Goal: Task Accomplishment & Management: Check status

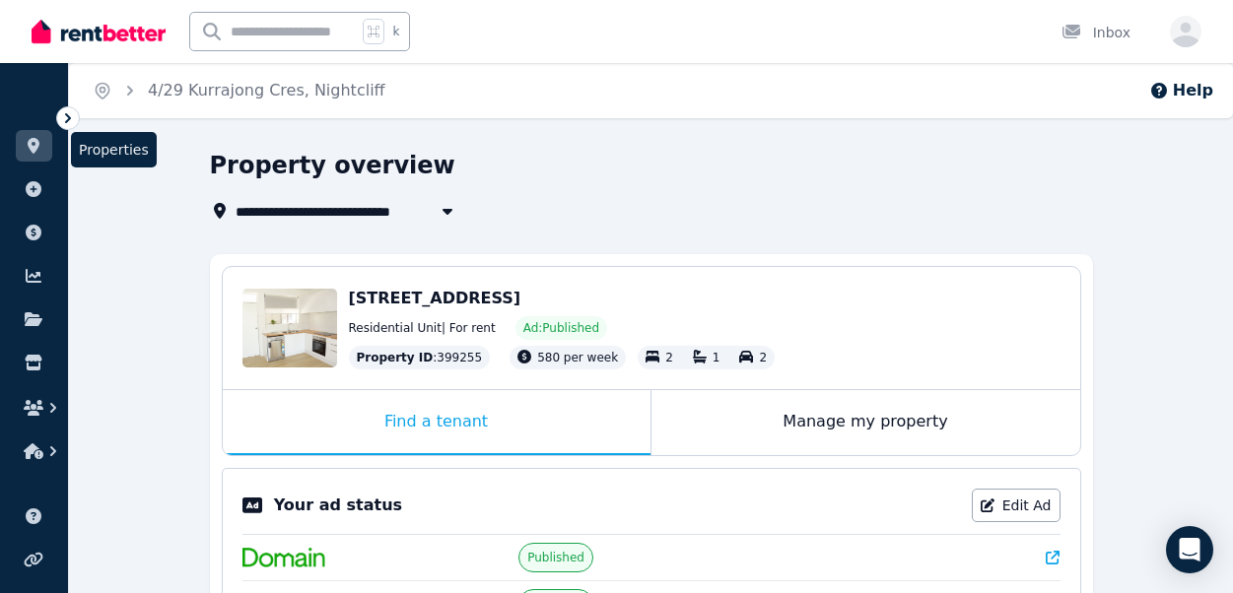
click at [29, 135] on link at bounding box center [34, 146] width 36 height 32
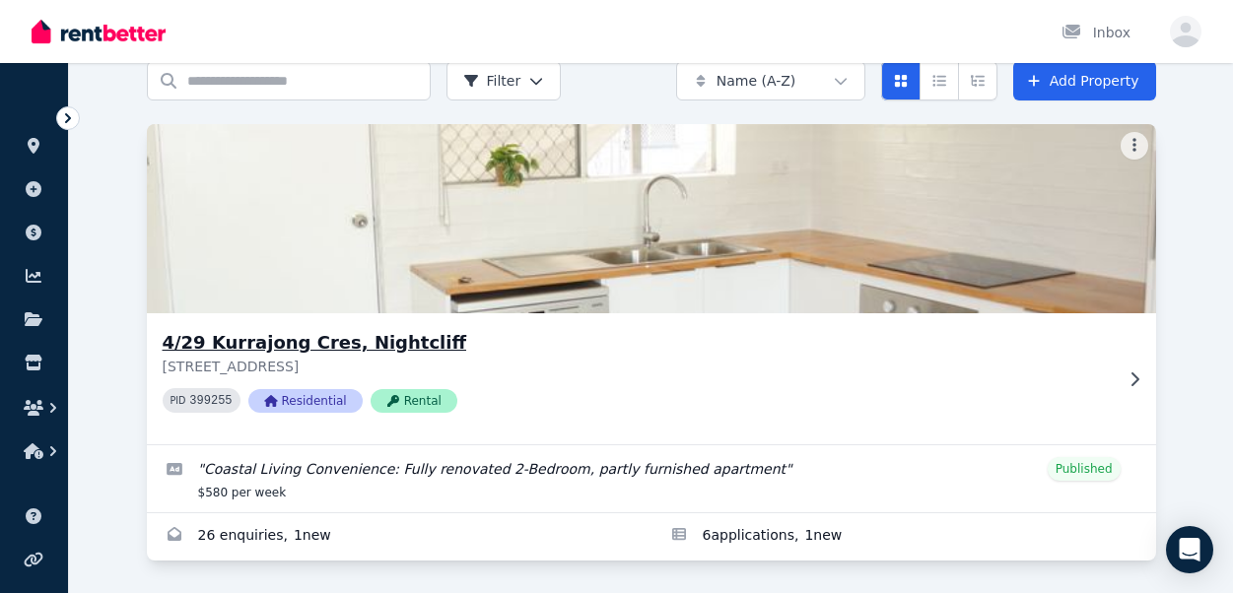
scroll to position [92, 0]
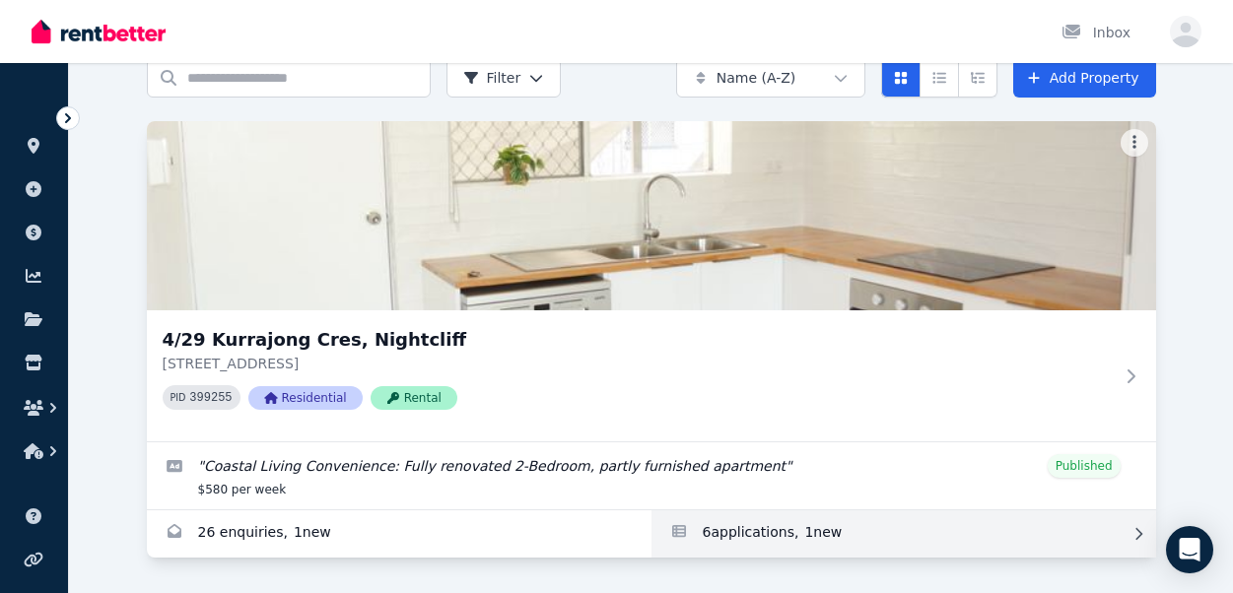
click at [731, 539] on link "Applications for 4/29 Kurrajong Cres, Nightcliff" at bounding box center [903, 533] width 505 height 47
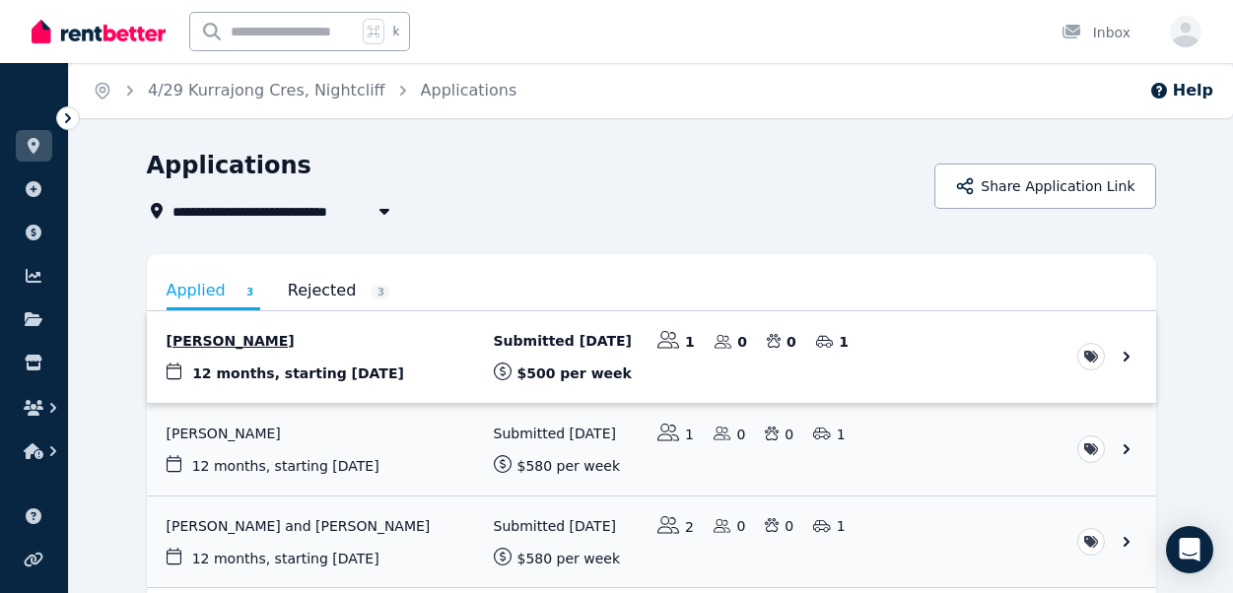
click at [363, 343] on link "View application: Leila Soares" at bounding box center [651, 357] width 1009 height 92
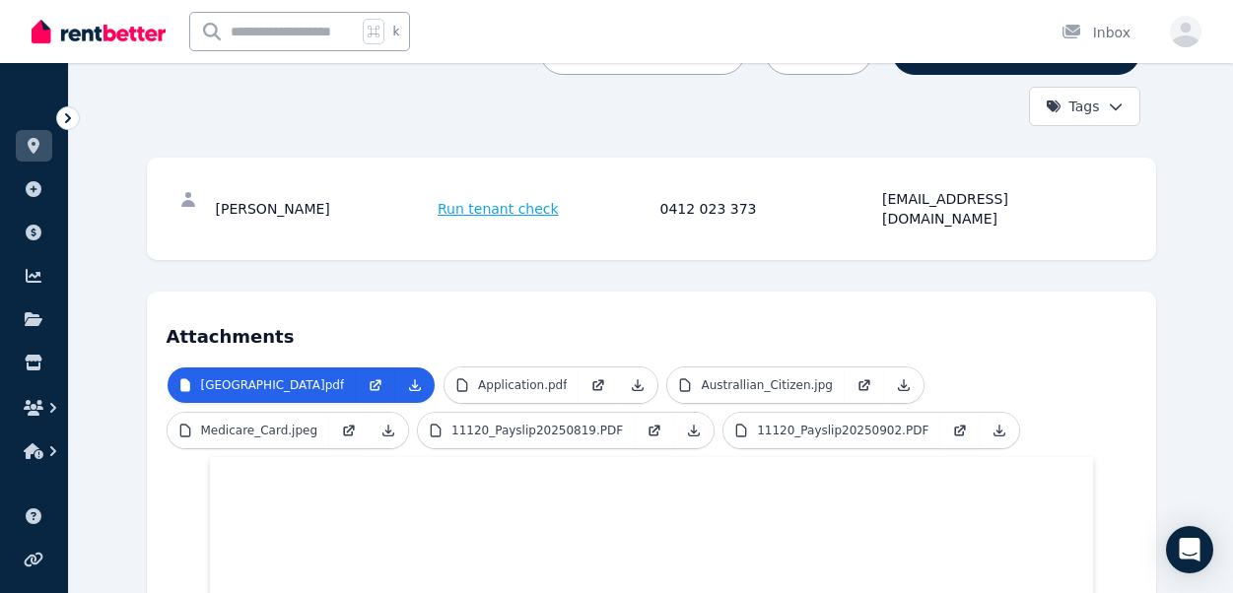
scroll to position [270, 0]
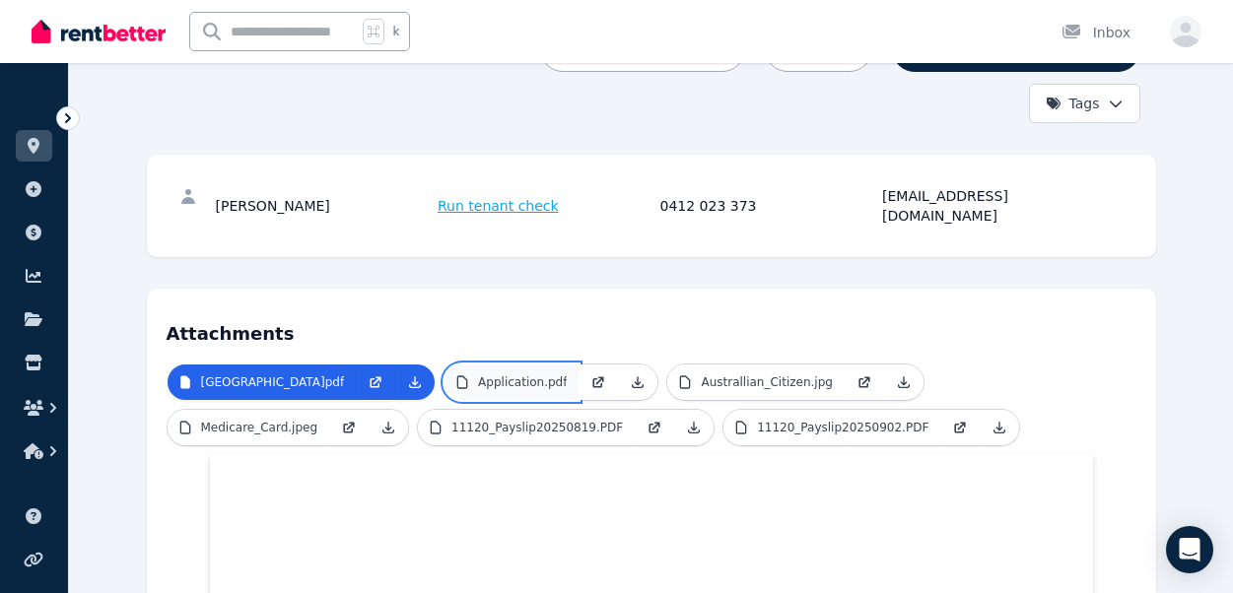
click at [478, 374] on p "Application.pdf" at bounding box center [522, 382] width 89 height 16
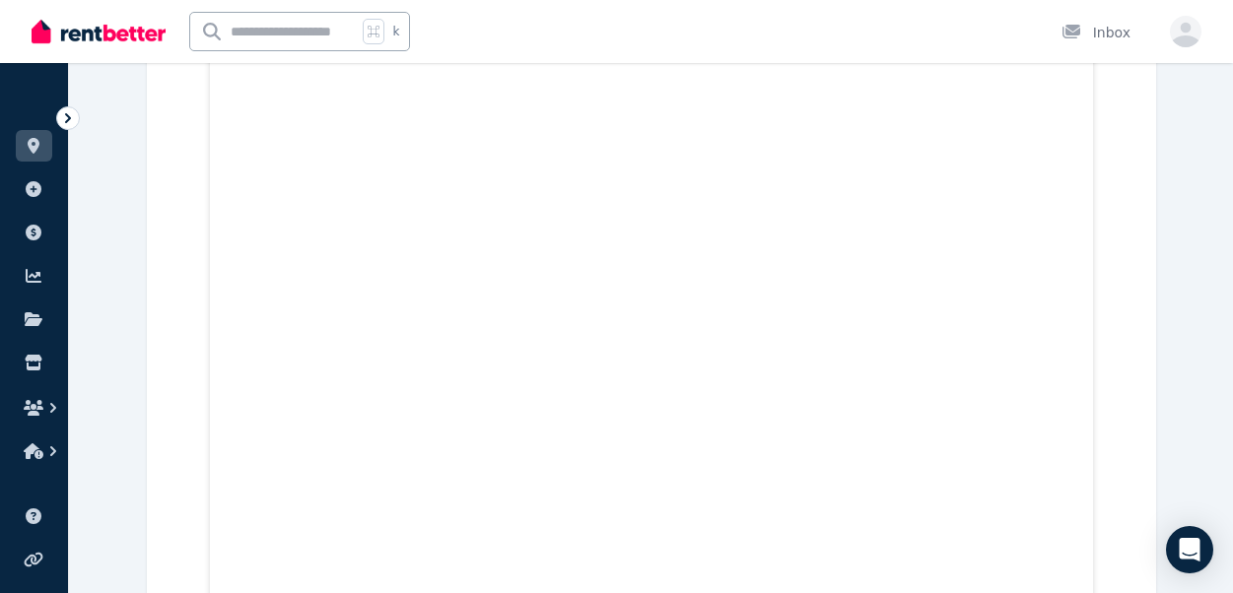
scroll to position [6058, 0]
click at [35, 152] on icon at bounding box center [34, 146] width 20 height 16
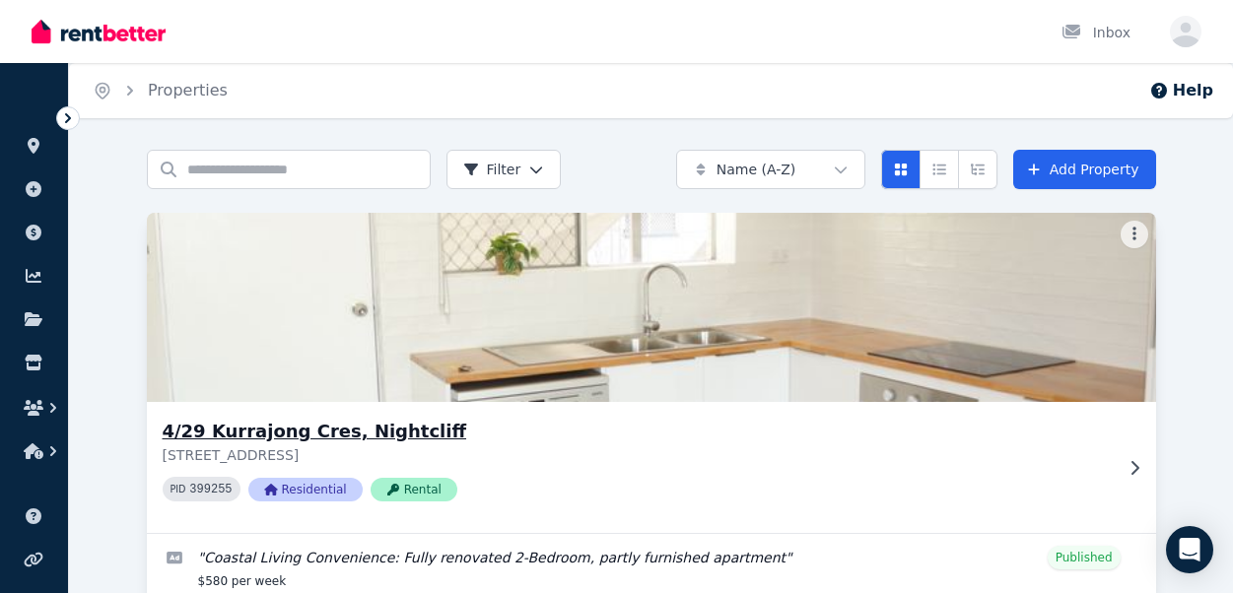
scroll to position [92, 0]
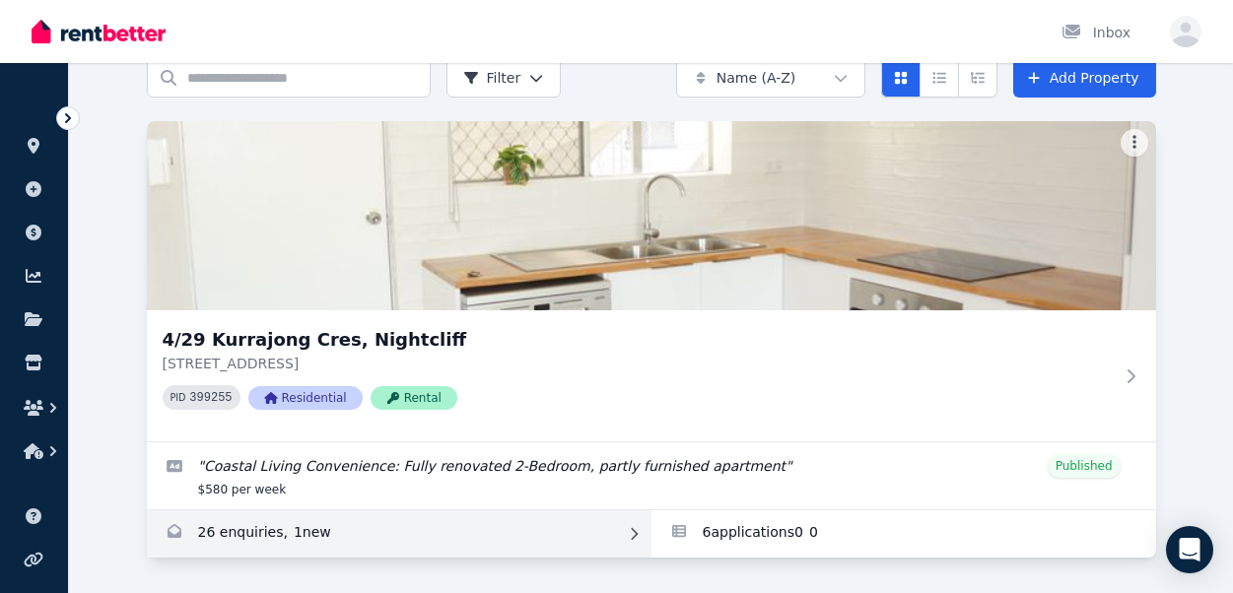
click at [316, 535] on link "Enquiries for 4/29 Kurrajong Cres, Nightcliff" at bounding box center [399, 533] width 505 height 47
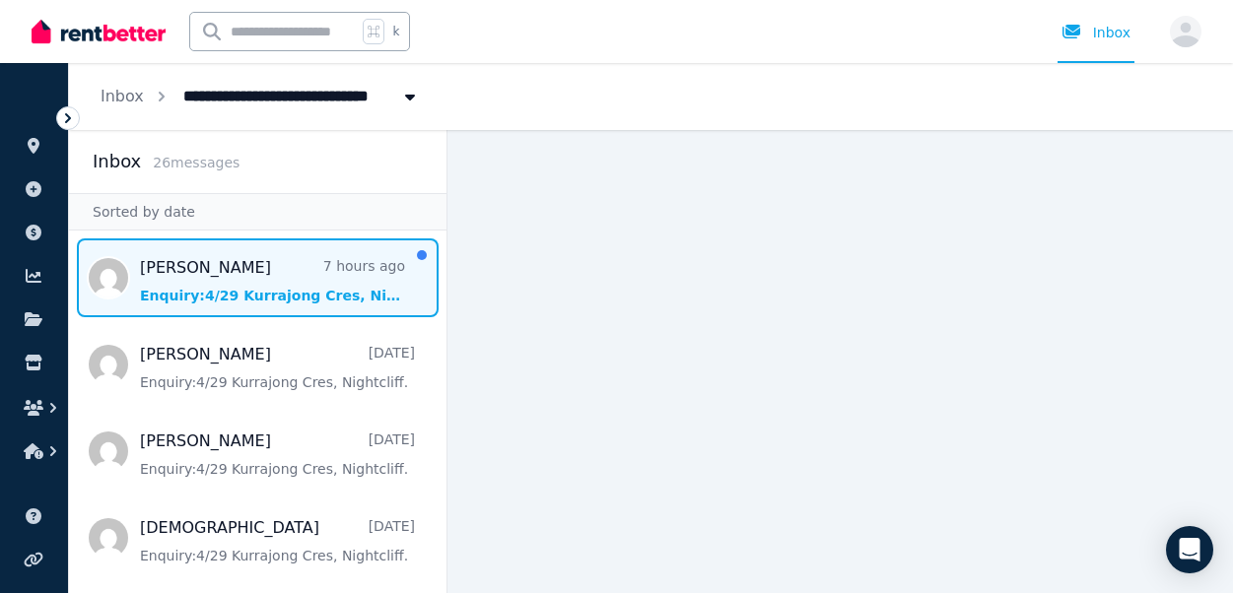
click at [279, 276] on span "Message list" at bounding box center [257, 277] width 377 height 79
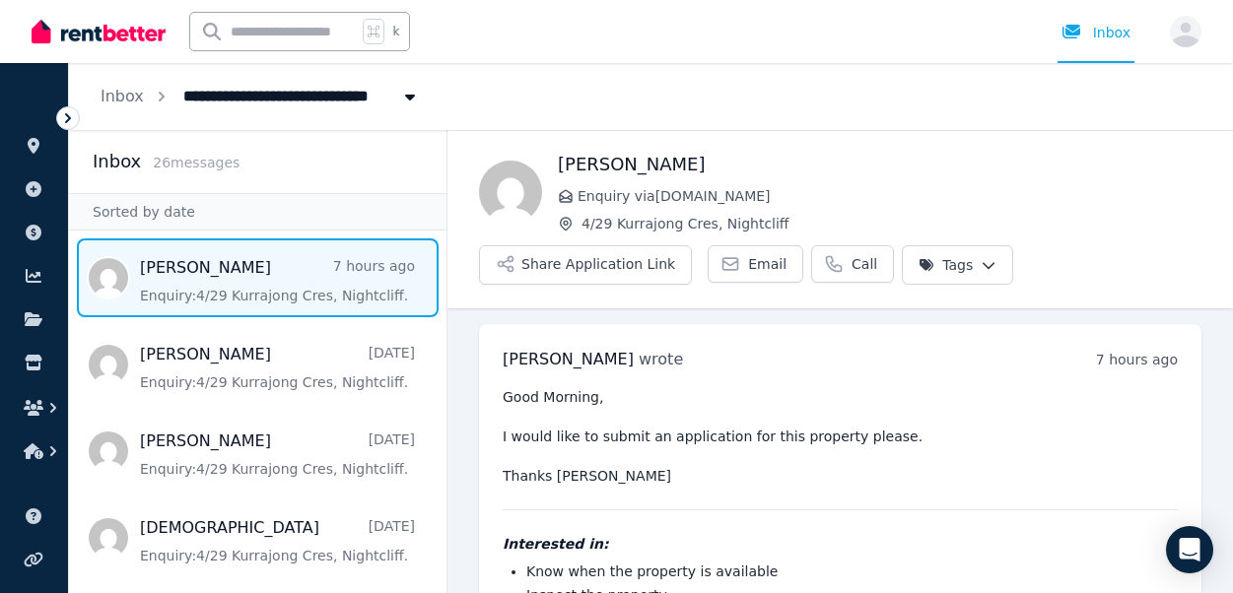
scroll to position [170, 0]
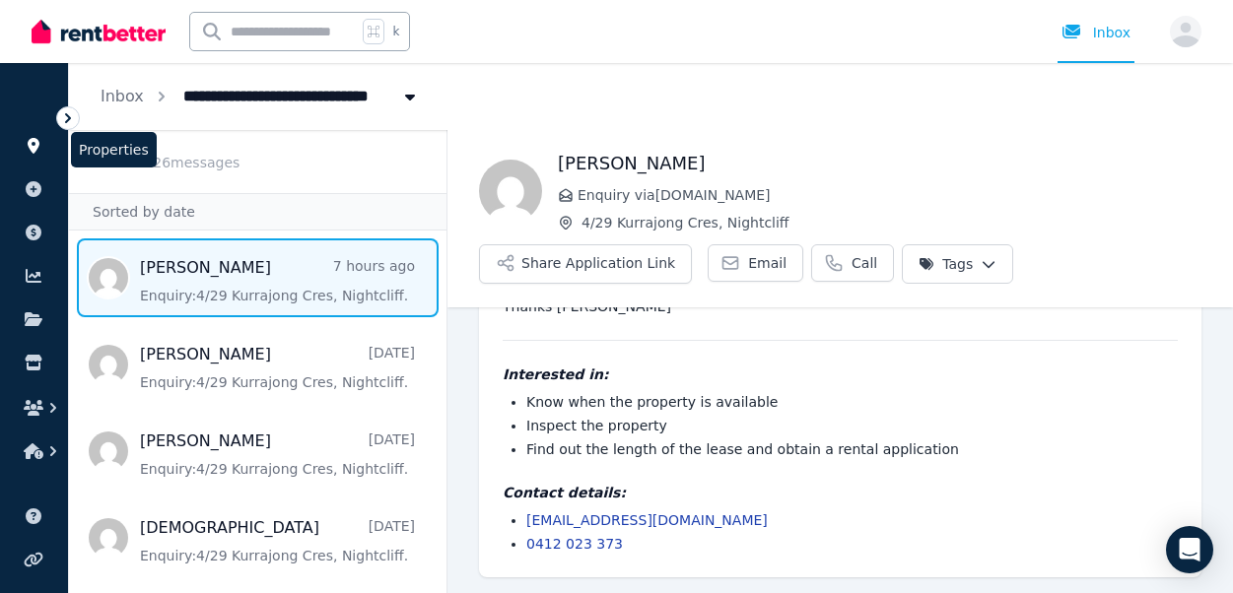
click at [39, 154] on link at bounding box center [34, 146] width 36 height 32
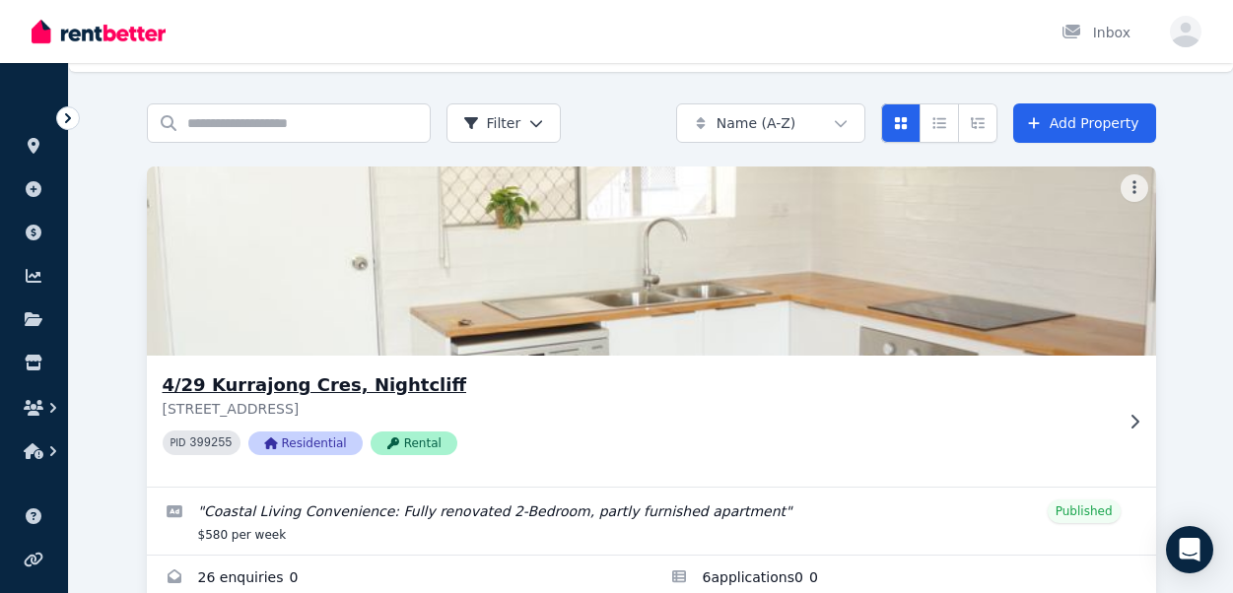
scroll to position [92, 0]
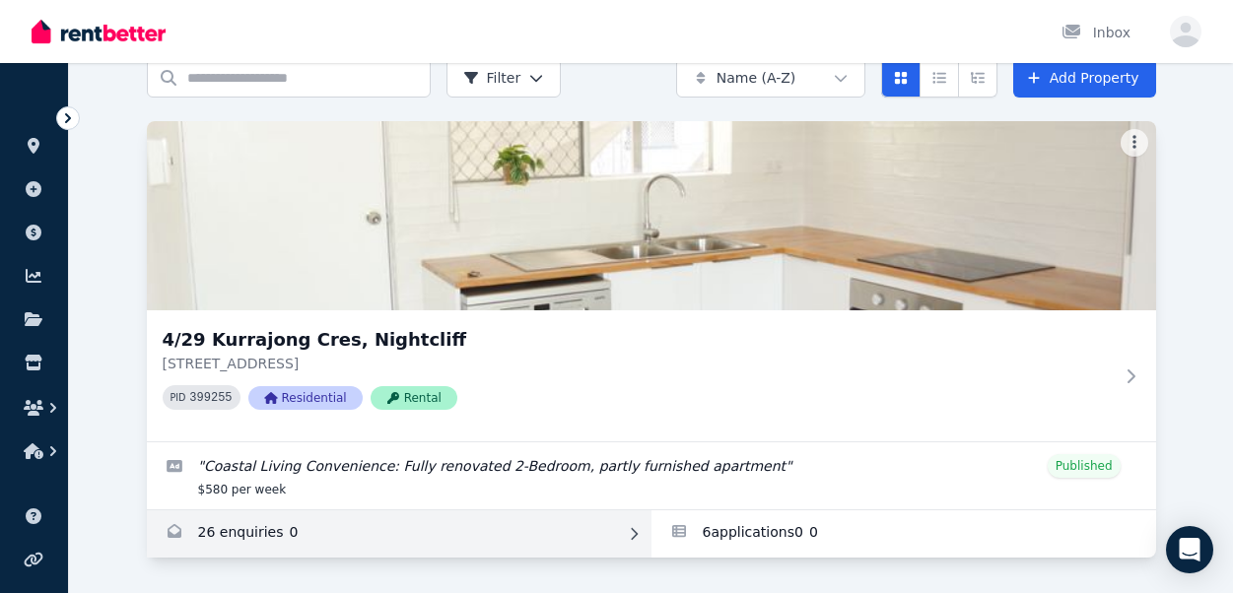
click at [211, 532] on link "Enquiries for 4/29 Kurrajong Cres, Nightcliff" at bounding box center [399, 533] width 505 height 47
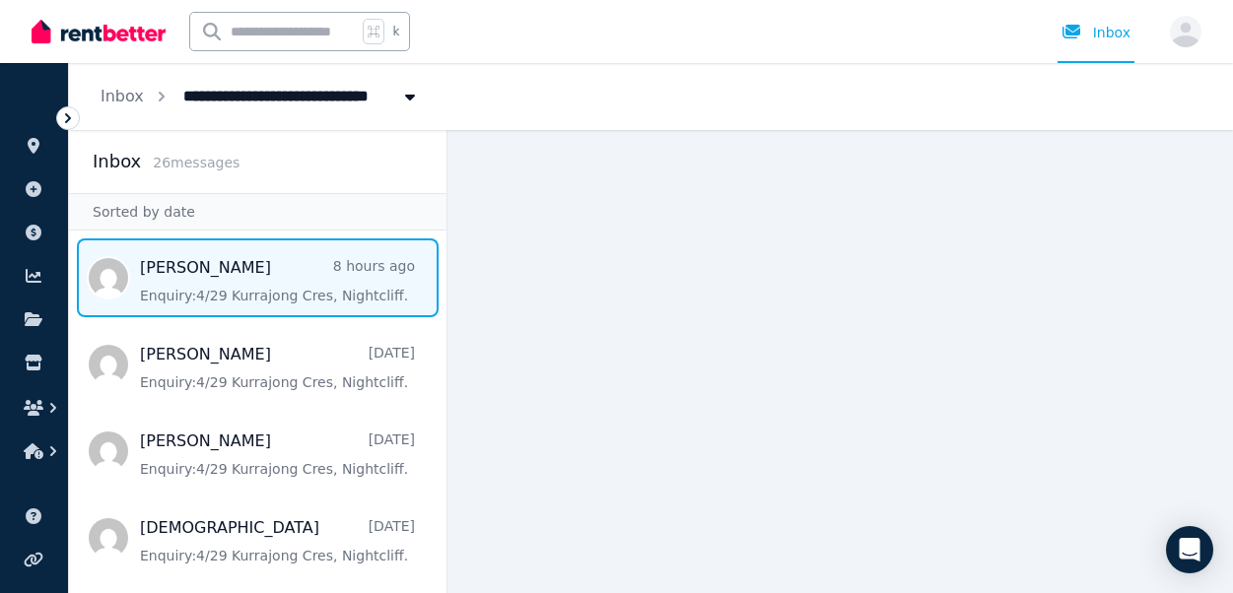
click at [261, 292] on span "Message list" at bounding box center [257, 277] width 377 height 79
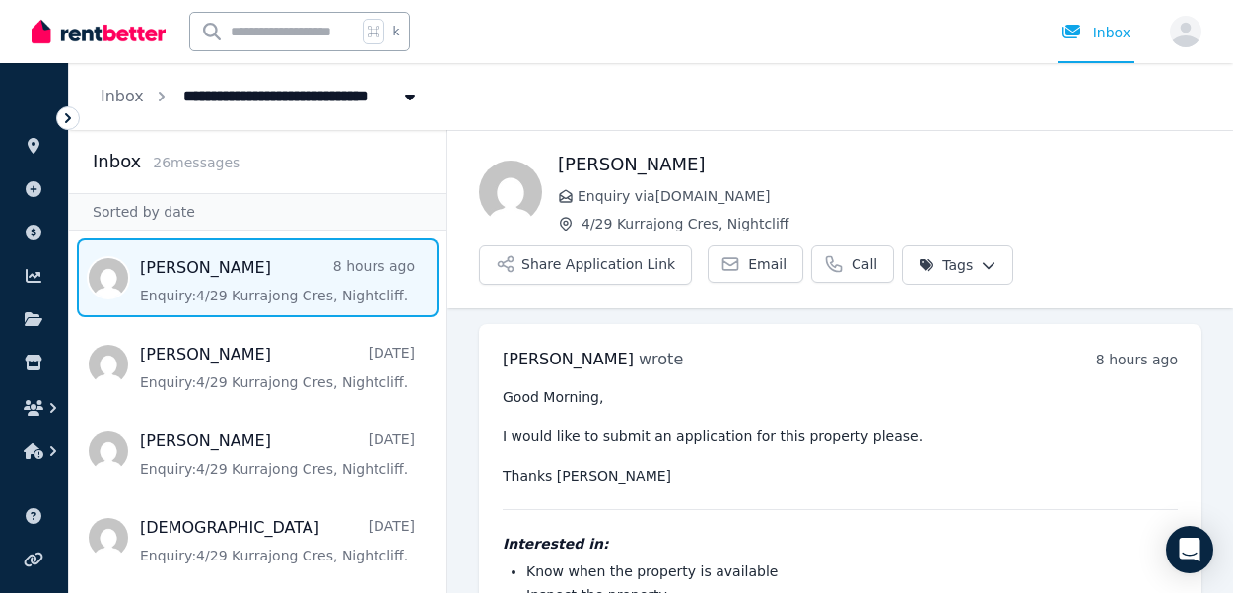
scroll to position [170, 0]
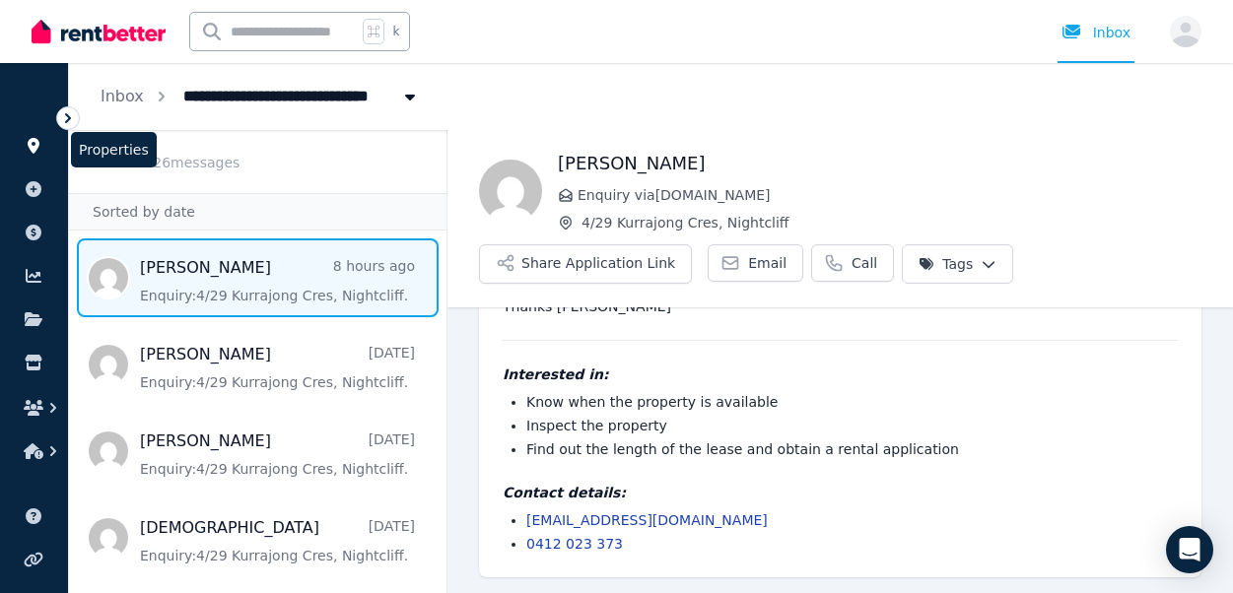
click at [40, 148] on icon at bounding box center [34, 146] width 20 height 16
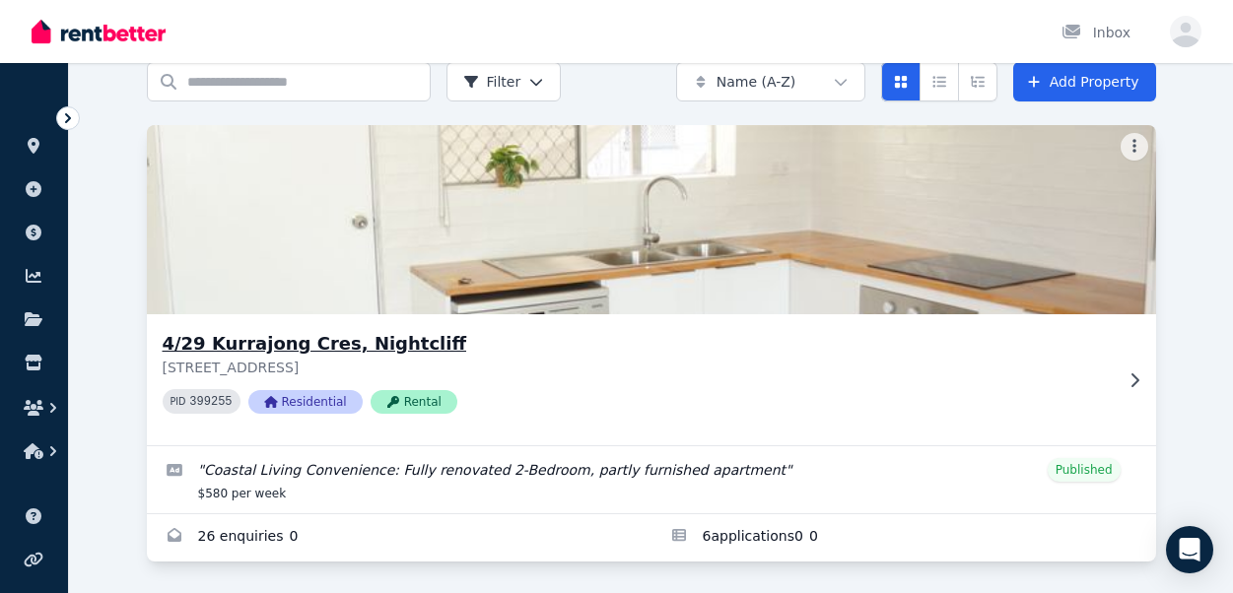
scroll to position [92, 0]
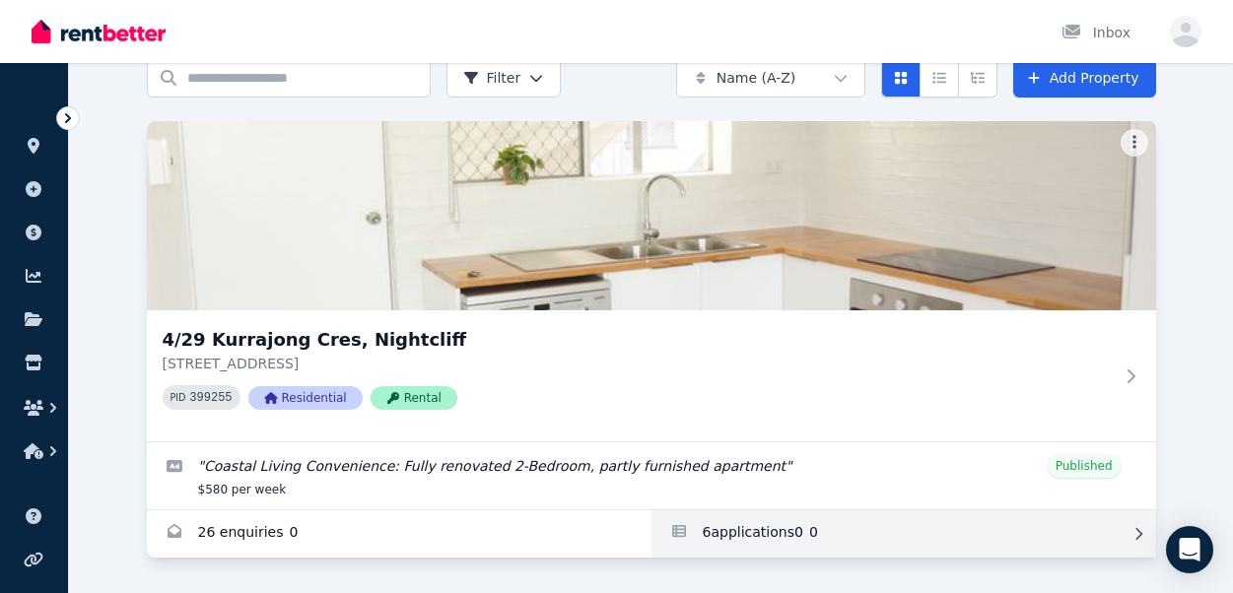
click at [744, 525] on link "Applications for 4/29 Kurrajong Cres, Nightcliff" at bounding box center [903, 533] width 505 height 47
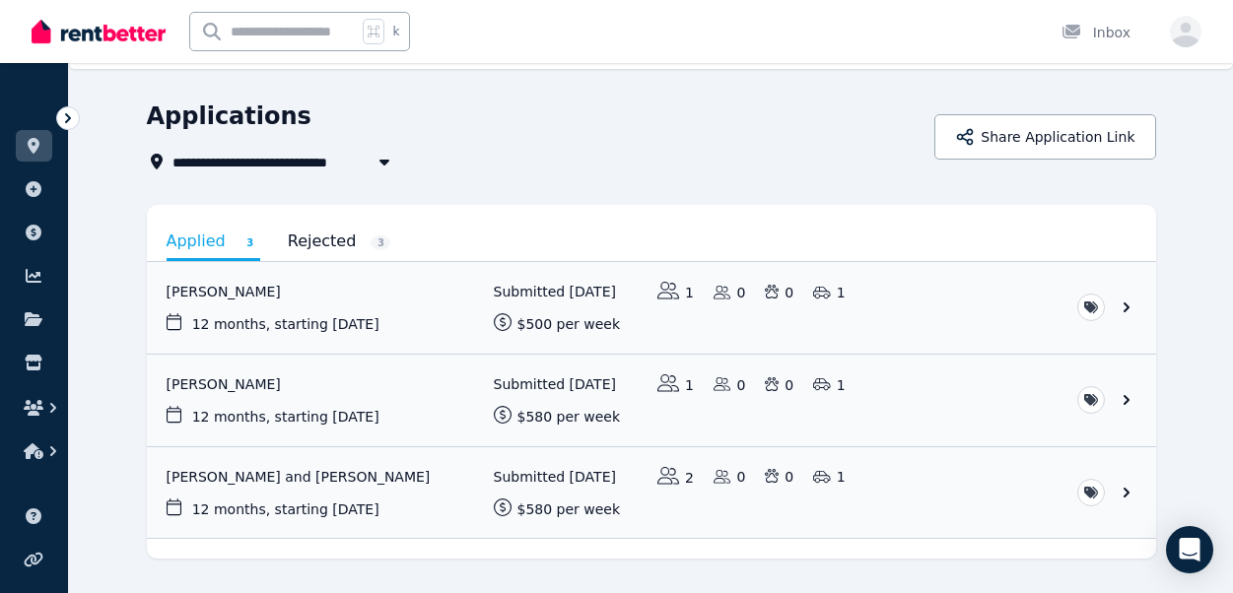
scroll to position [98, 0]
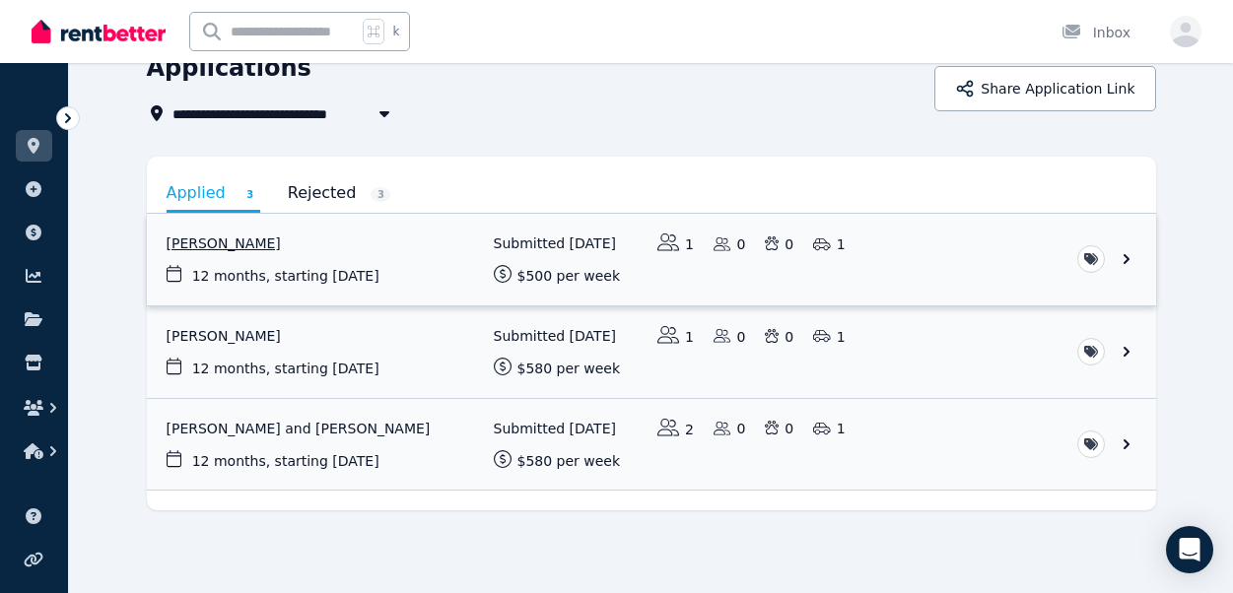
click at [374, 263] on link "View application: Leila Soares" at bounding box center [651, 260] width 1009 height 92
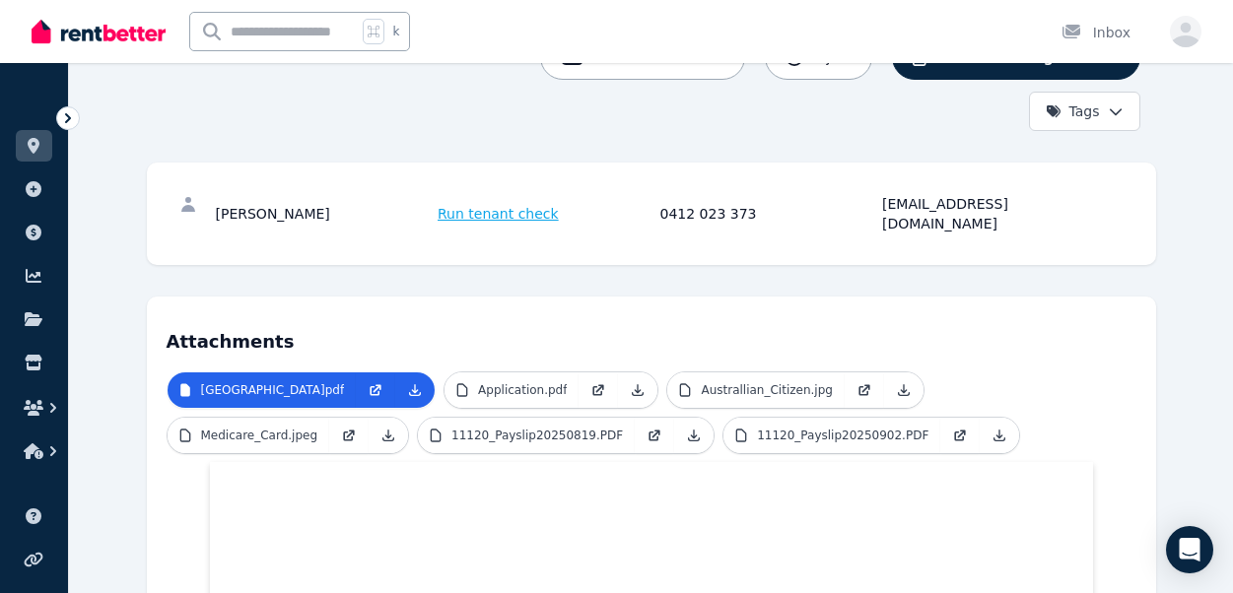
scroll to position [268, 0]
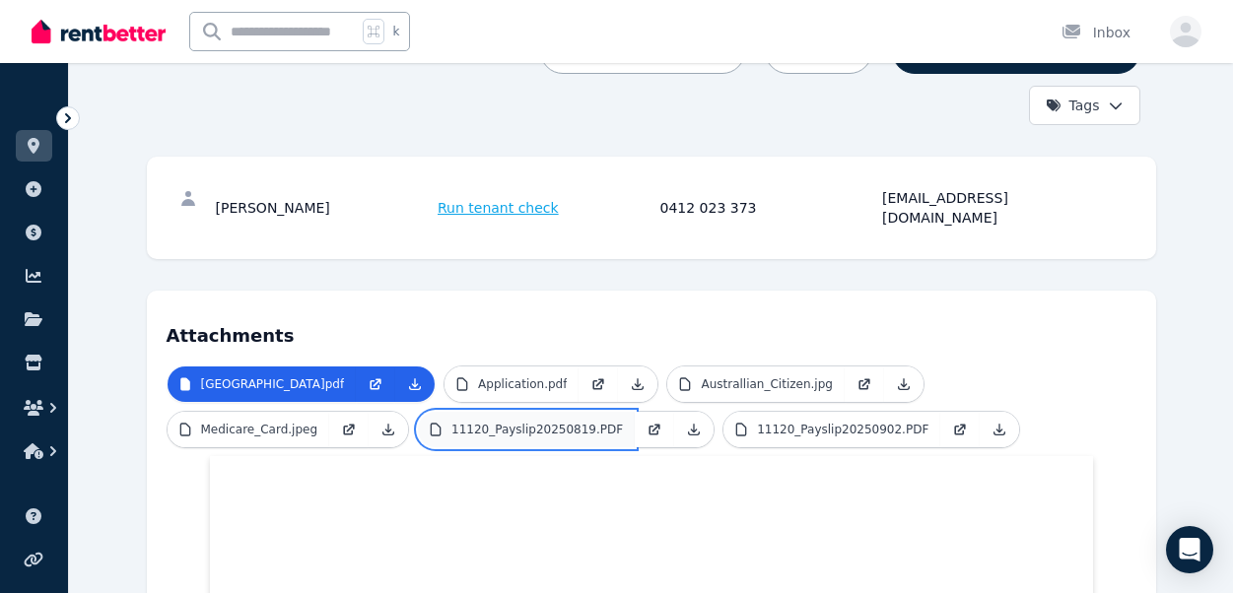
click at [451, 422] on p "11120_Payslip20250819.PDF" at bounding box center [536, 430] width 171 height 16
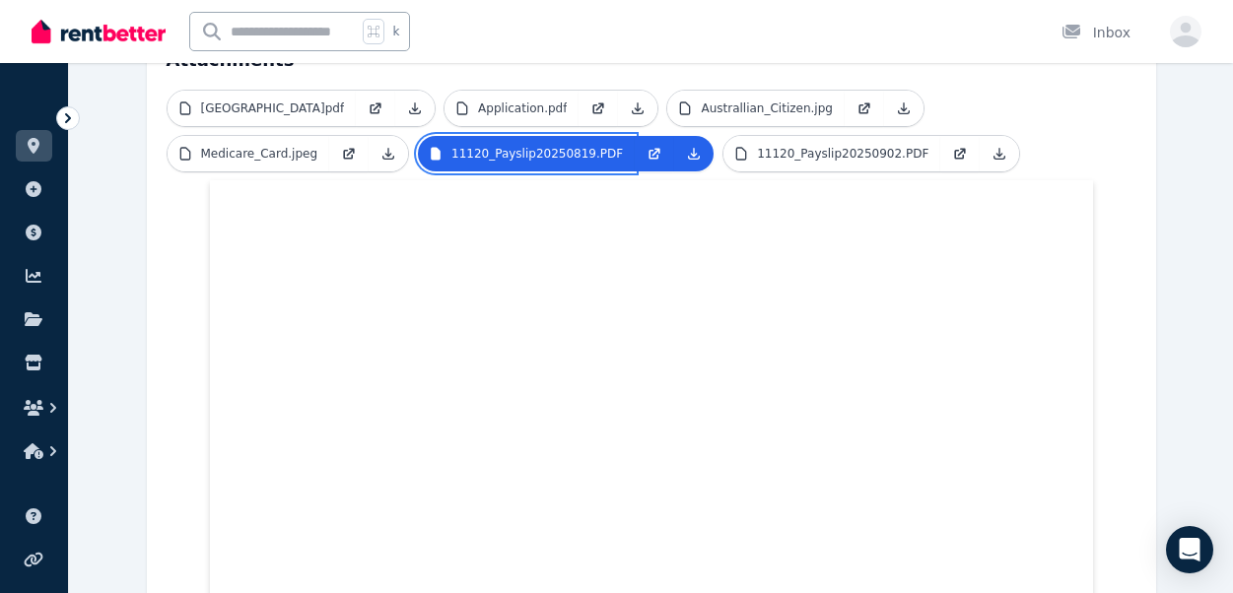
scroll to position [524, 0]
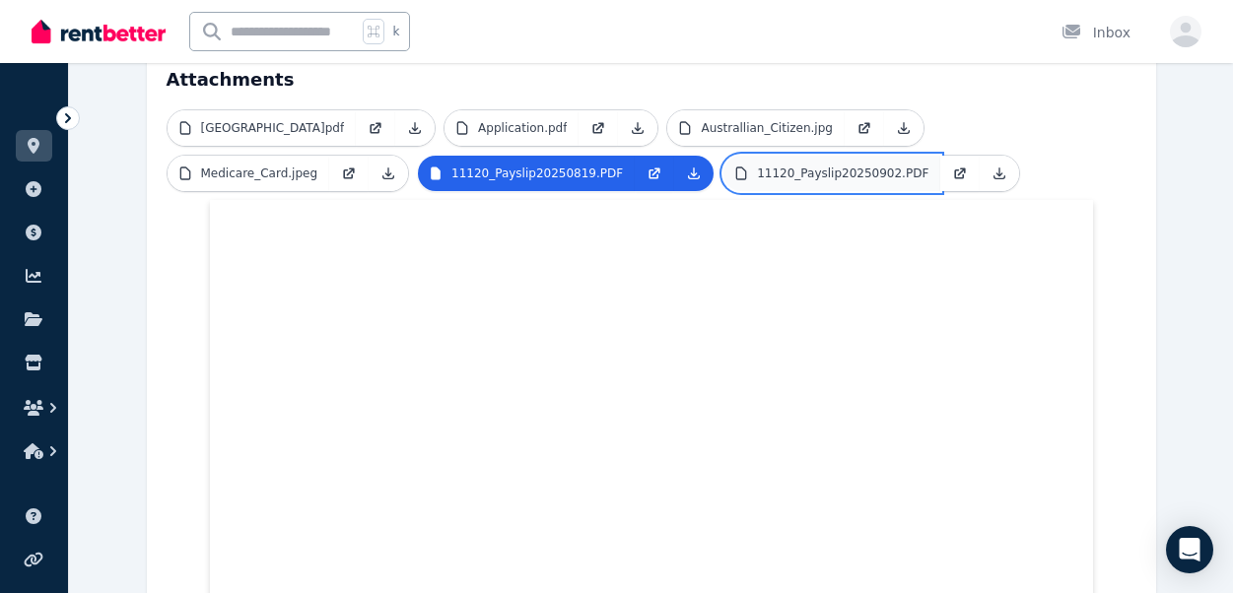
click at [723, 162] on link "11120_Payslip20250902.PDF" at bounding box center [831, 173] width 217 height 35
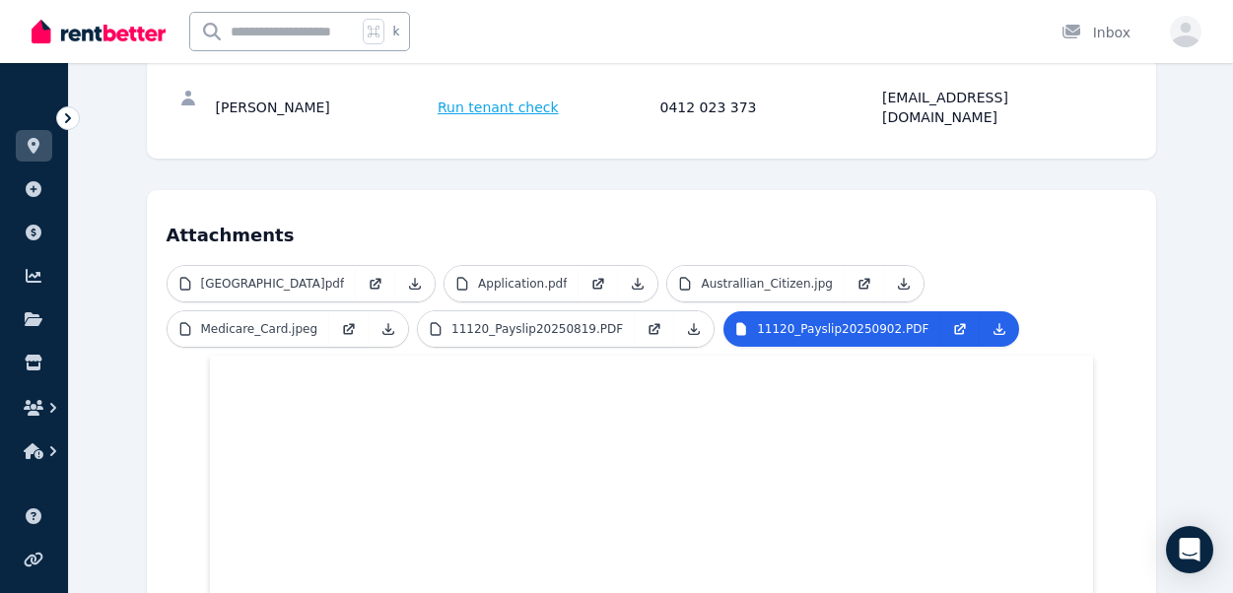
scroll to position [370, 0]
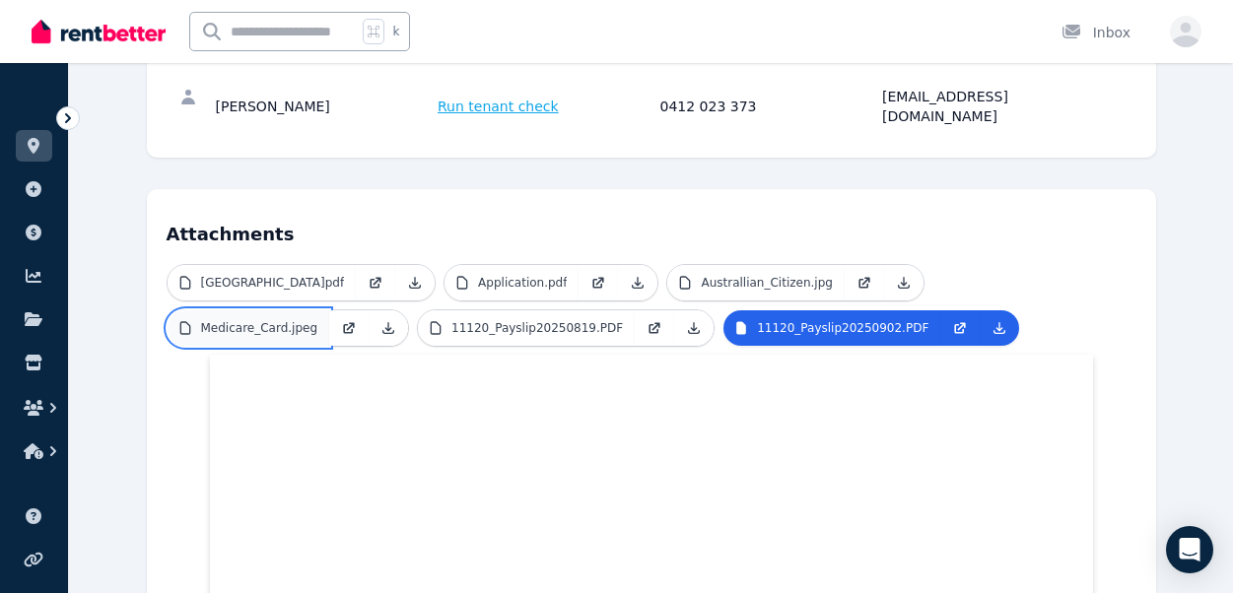
click at [318, 320] on p "Medicare_Card.jpeg" at bounding box center [259, 328] width 117 height 16
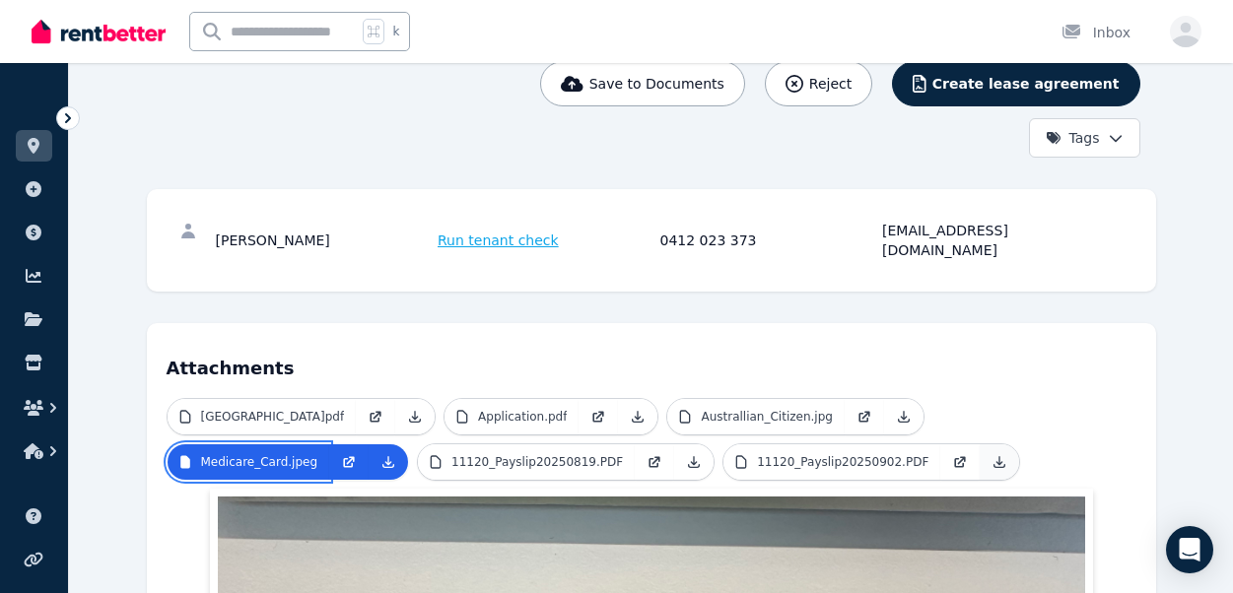
scroll to position [281, 0]
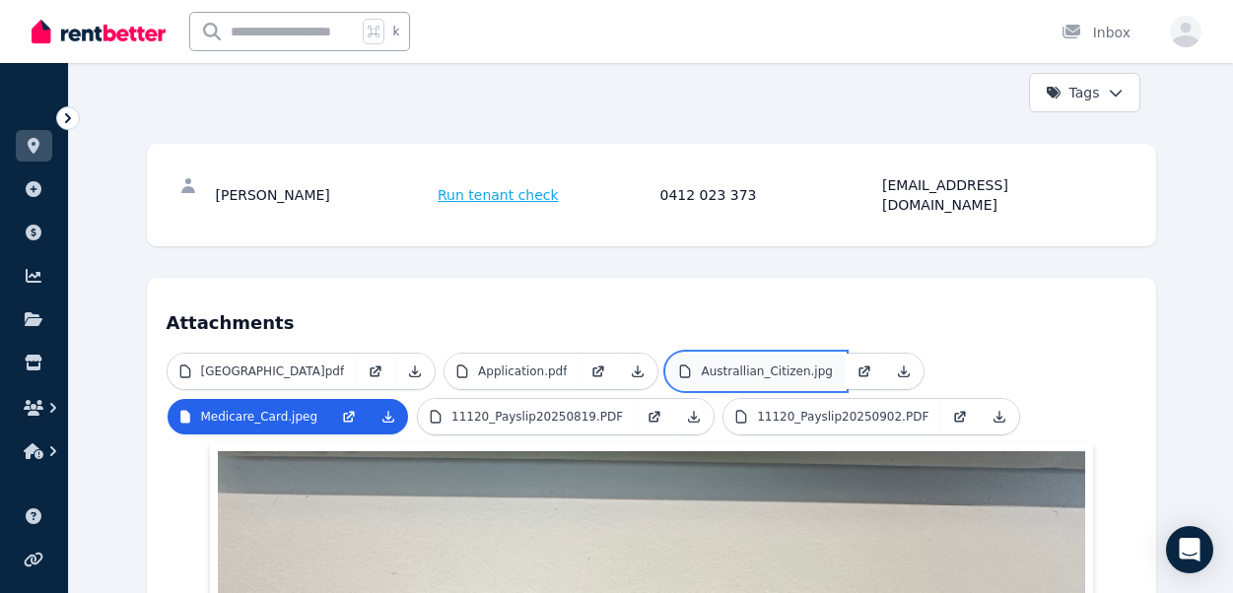
click at [679, 366] on link "Australlian_Citizen.jpg" at bounding box center [755, 371] width 176 height 35
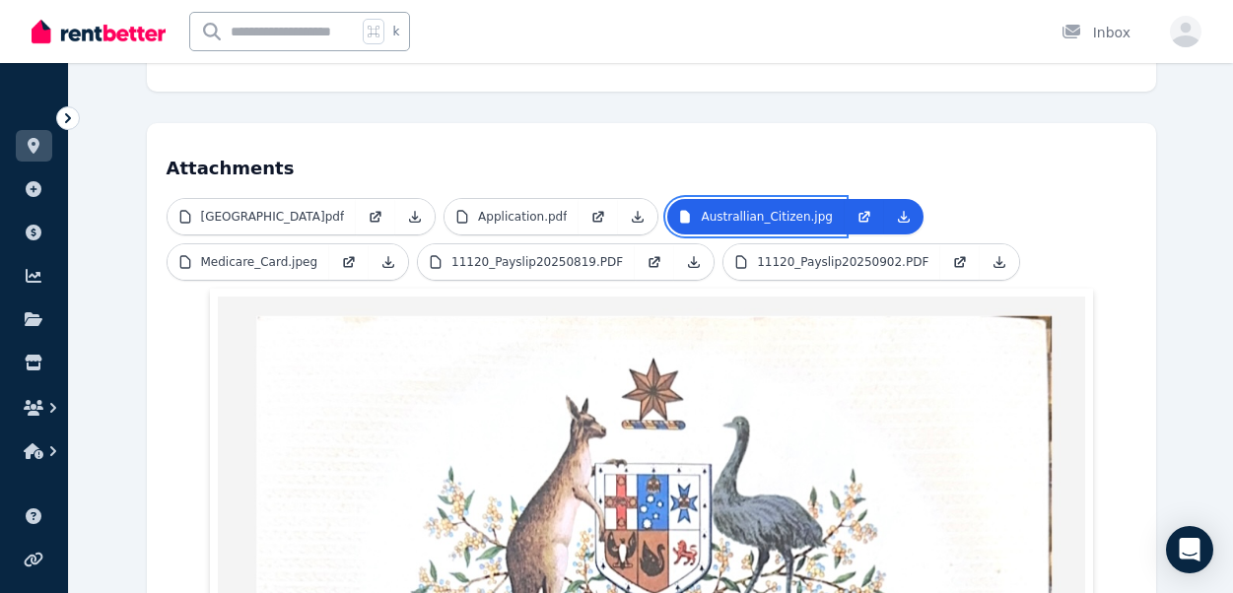
scroll to position [434, 0]
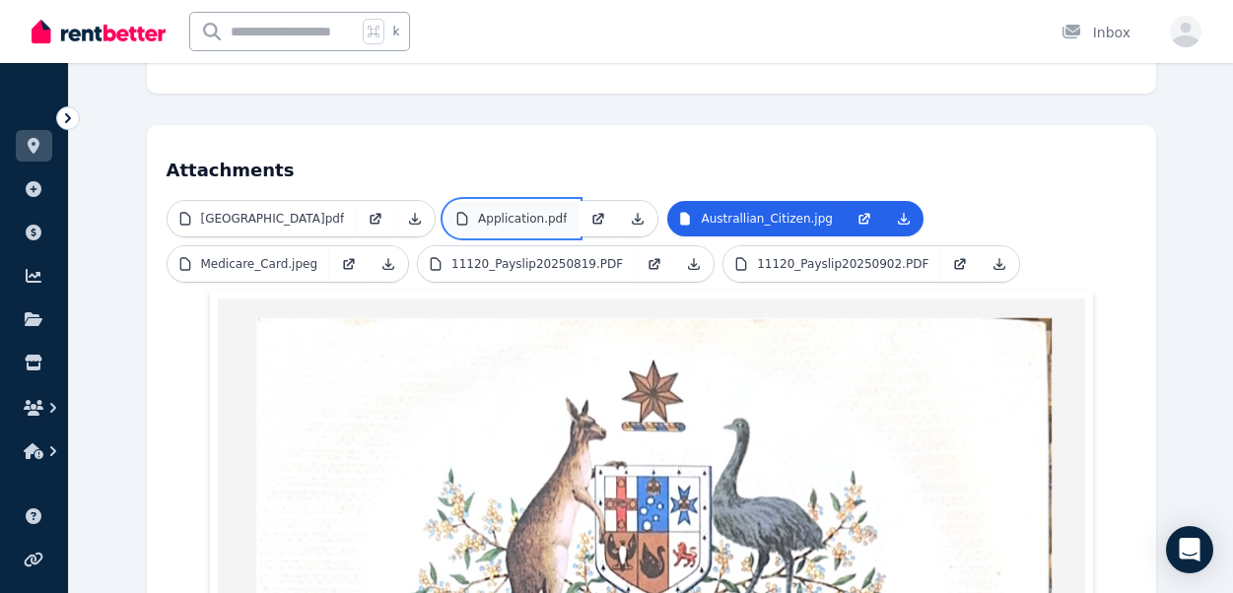
click at [463, 207] on link "Application.pdf" at bounding box center [511, 218] width 134 height 35
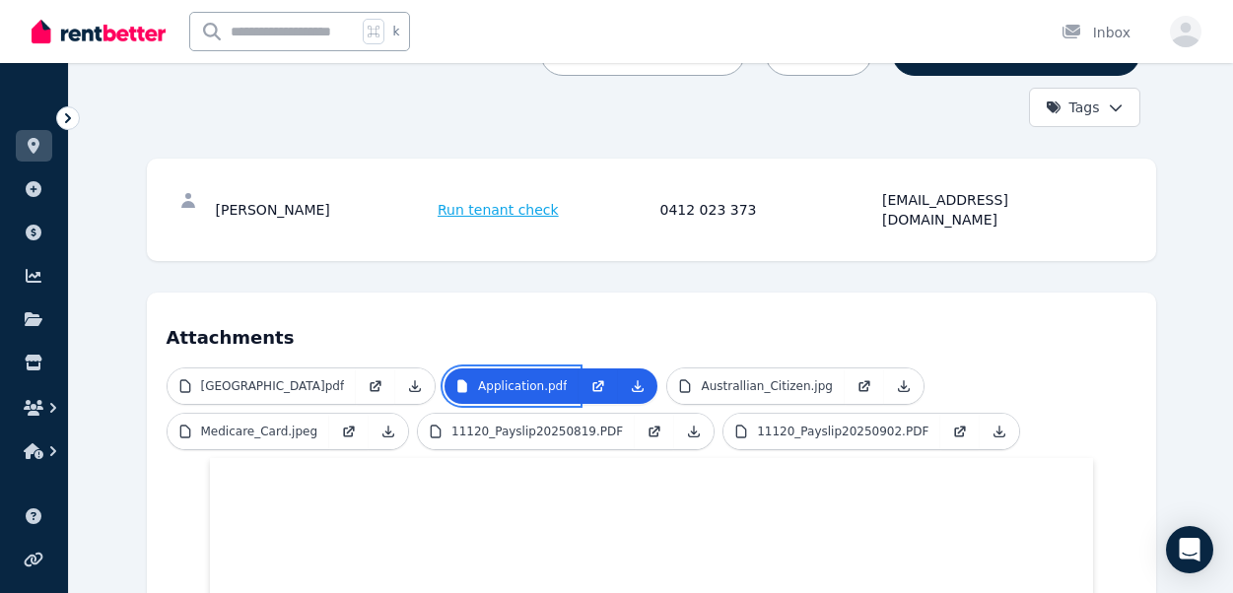
scroll to position [0, 0]
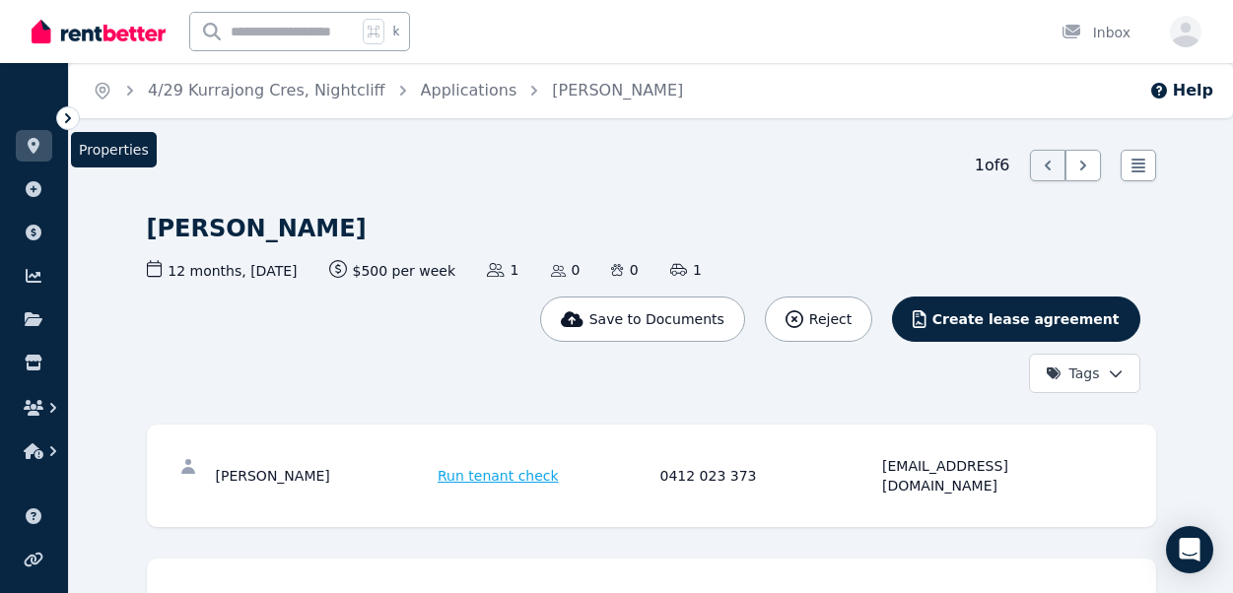
click at [33, 147] on icon at bounding box center [34, 146] width 12 height 16
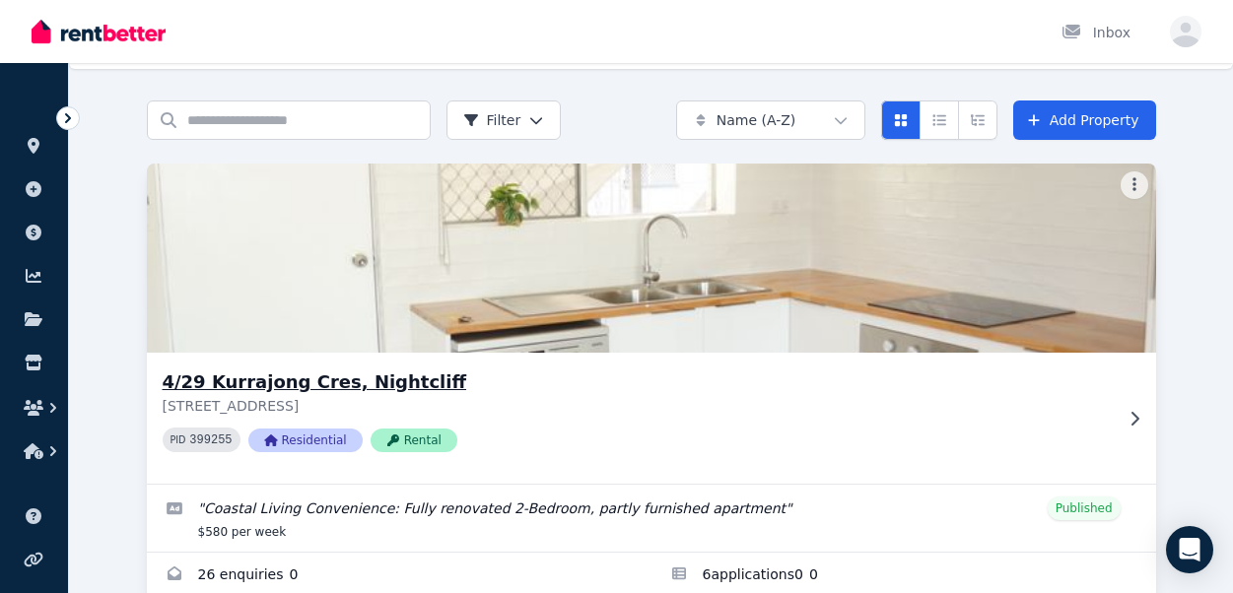
scroll to position [55, 0]
